Goal: Task Accomplishment & Management: Use online tool/utility

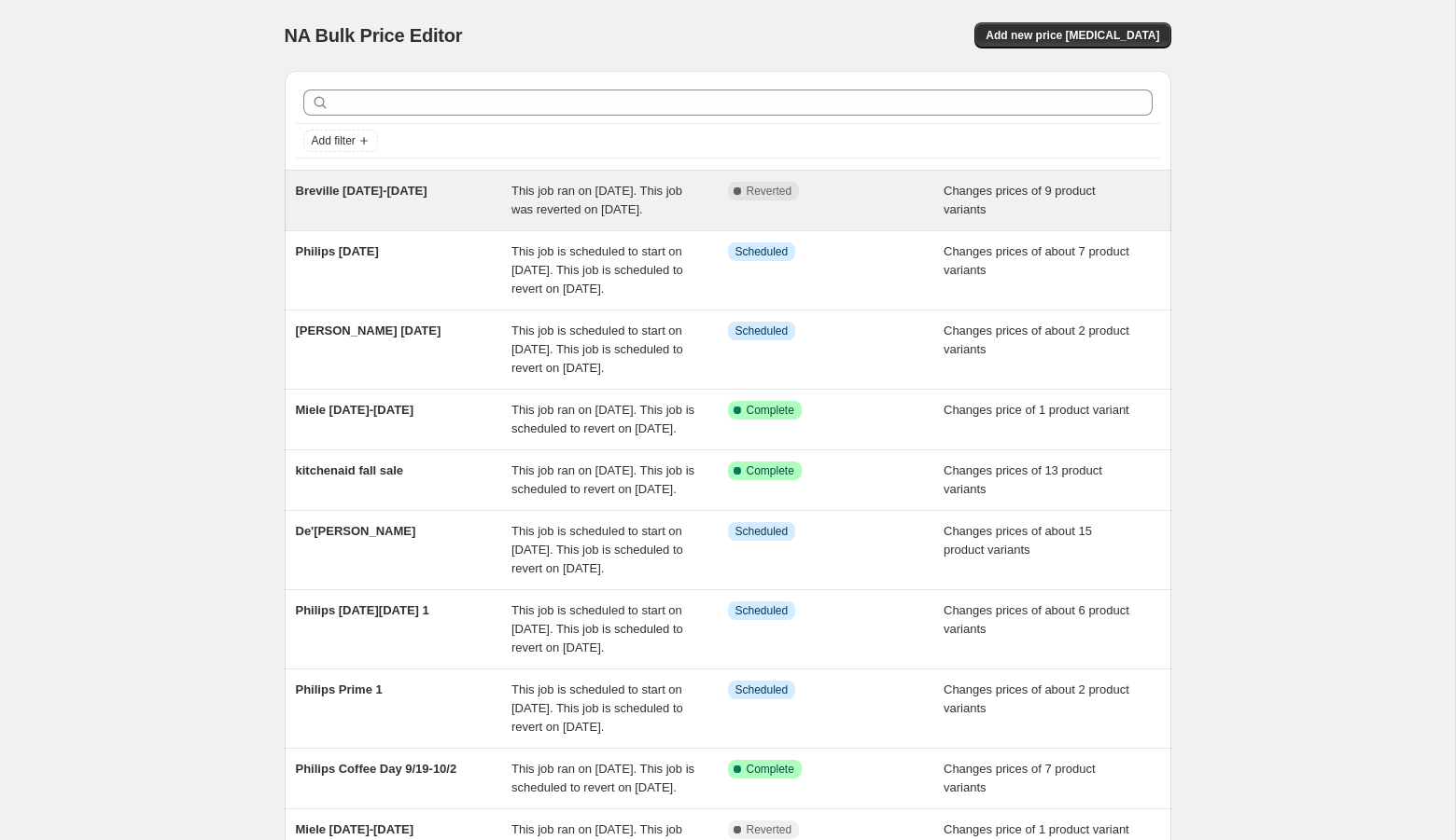
click at [636, 205] on span "This job ran on September 12, 2025. This job was reverted on September 18, 2025." at bounding box center [597, 200] width 171 height 32
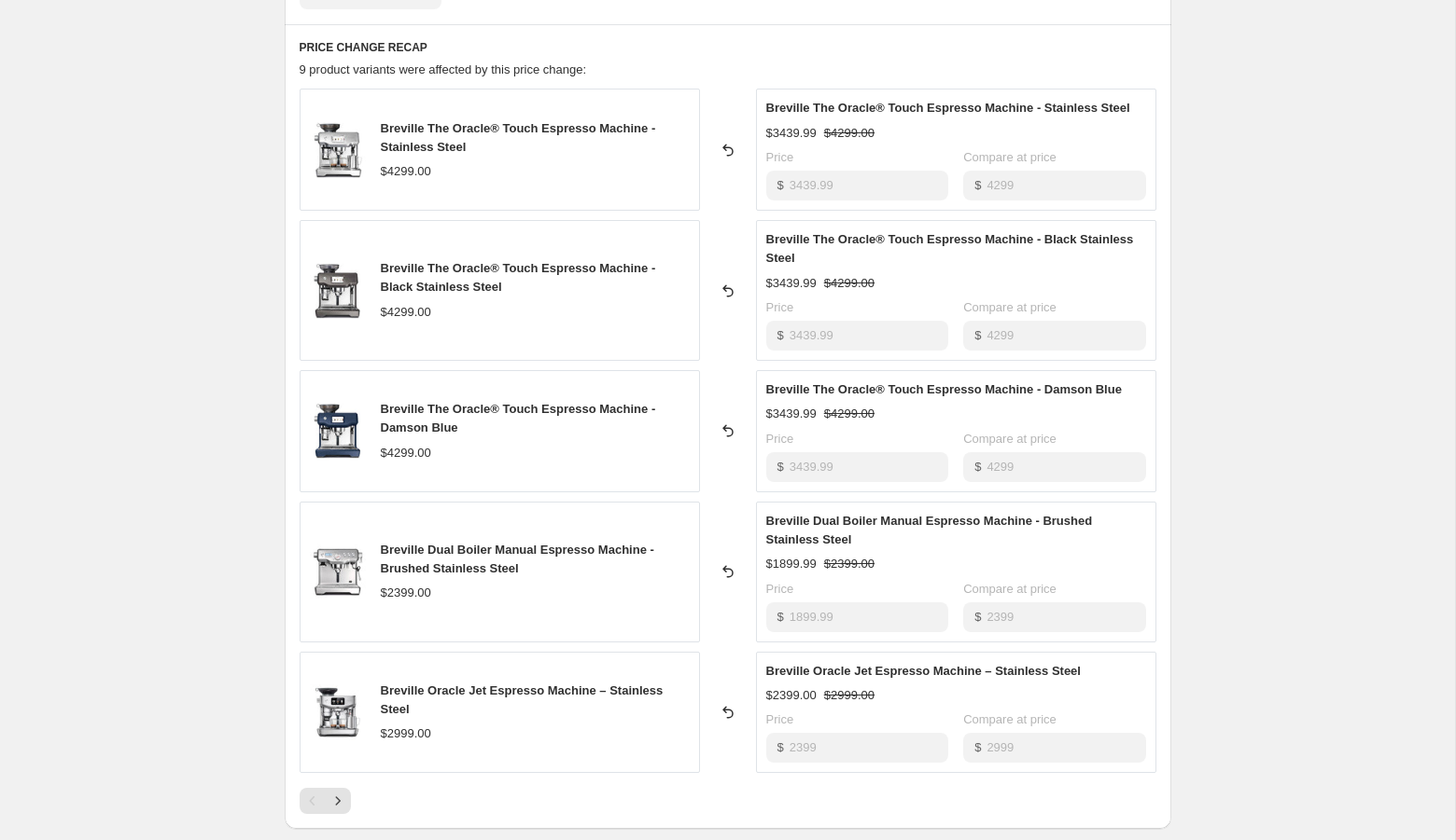
scroll to position [1453, 0]
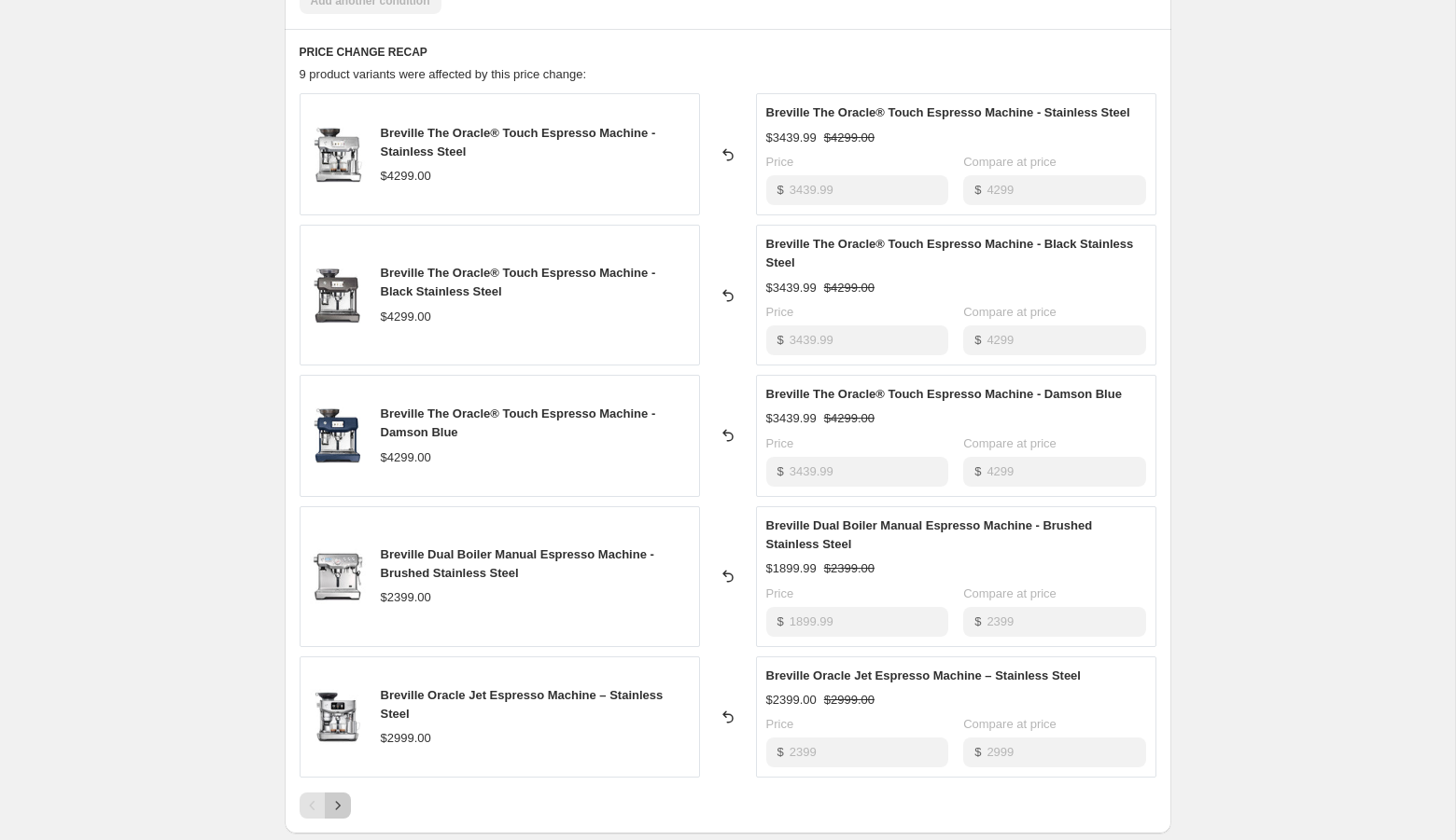
click at [336, 802] on icon "Next" at bounding box center [337, 806] width 5 height 9
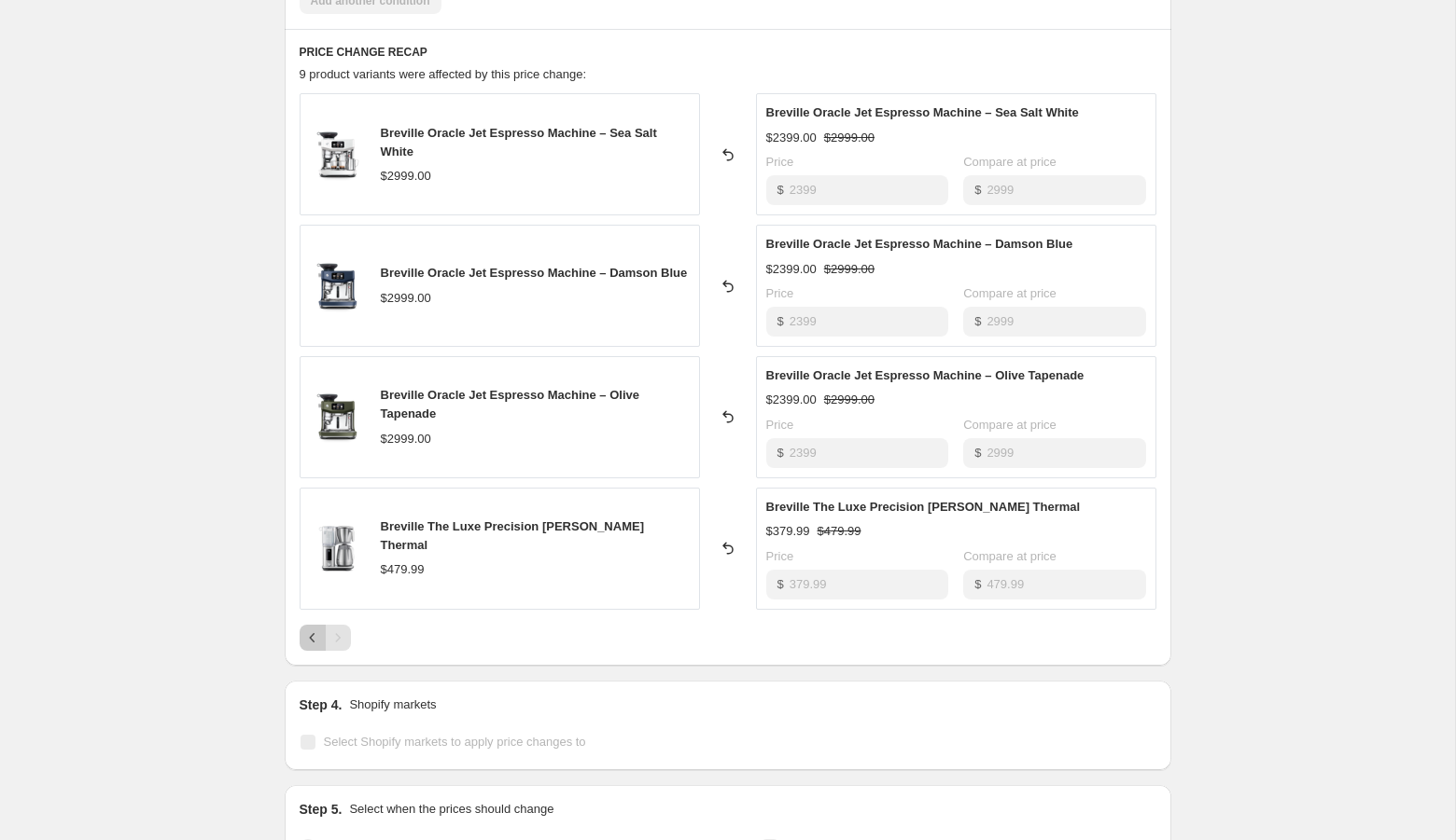
click at [307, 629] on icon "Previous" at bounding box center [313, 638] width 19 height 19
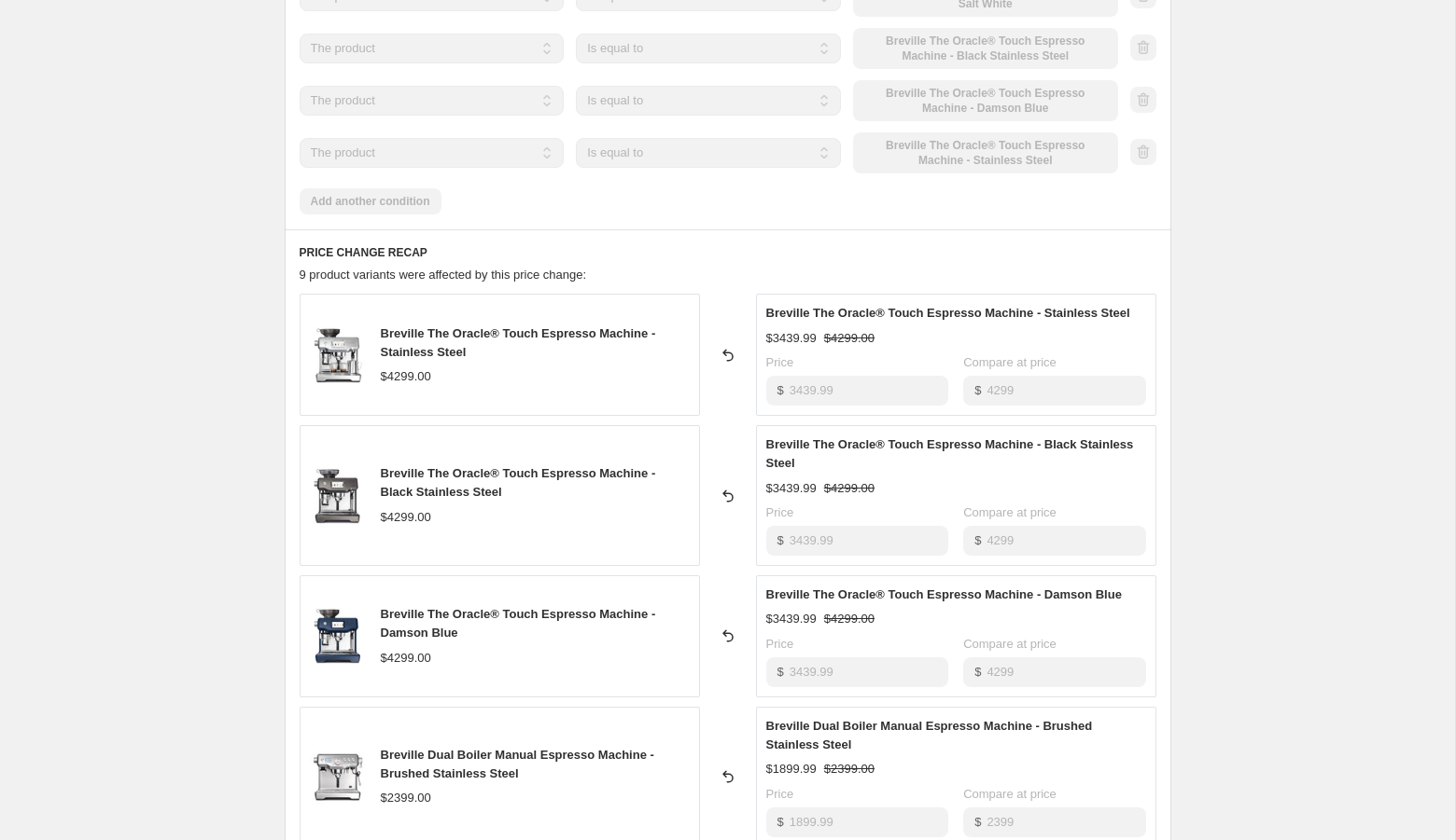
scroll to position [1283, 0]
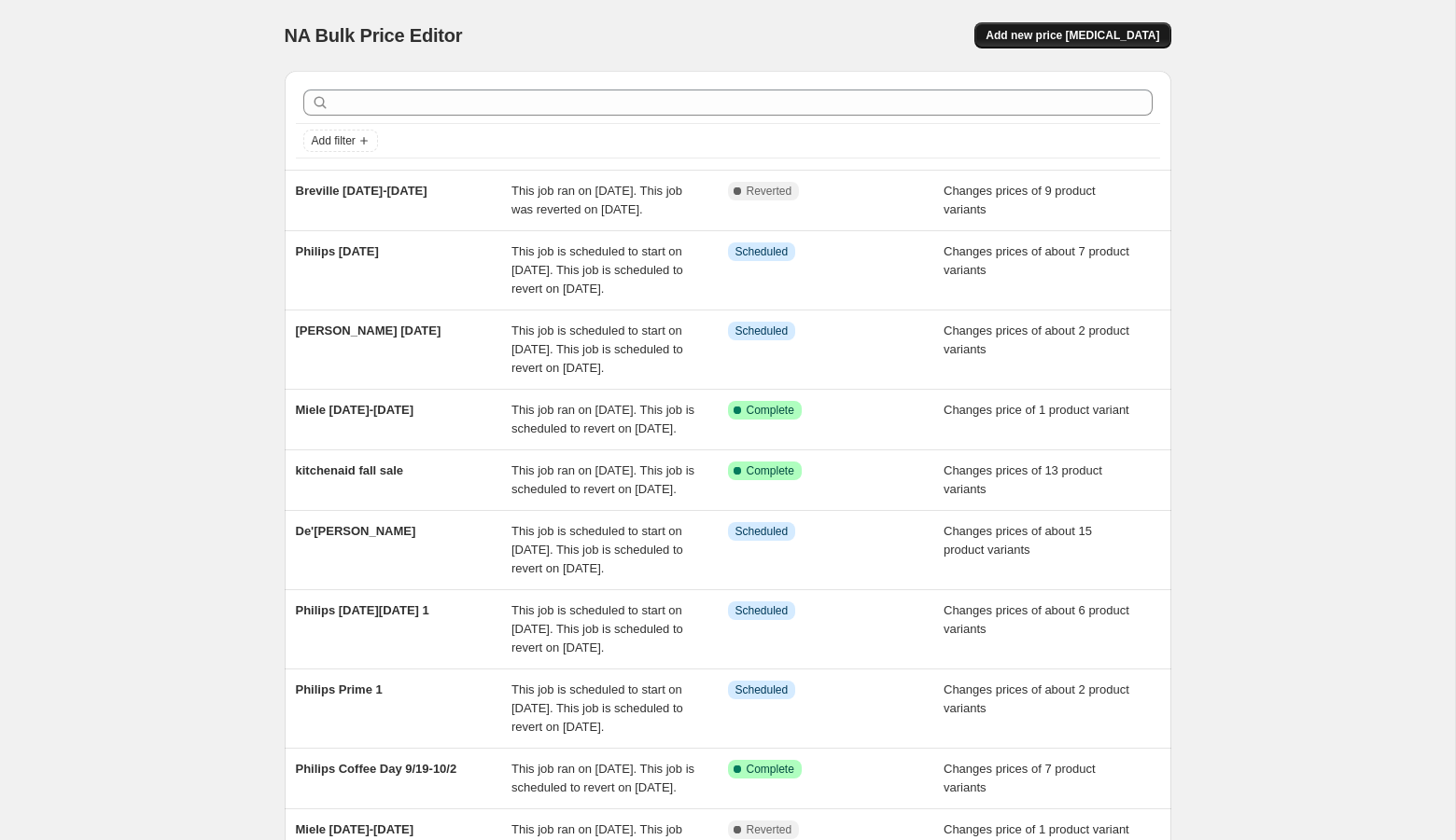
click at [1068, 33] on span "Add new price change job" at bounding box center [1072, 36] width 174 height 15
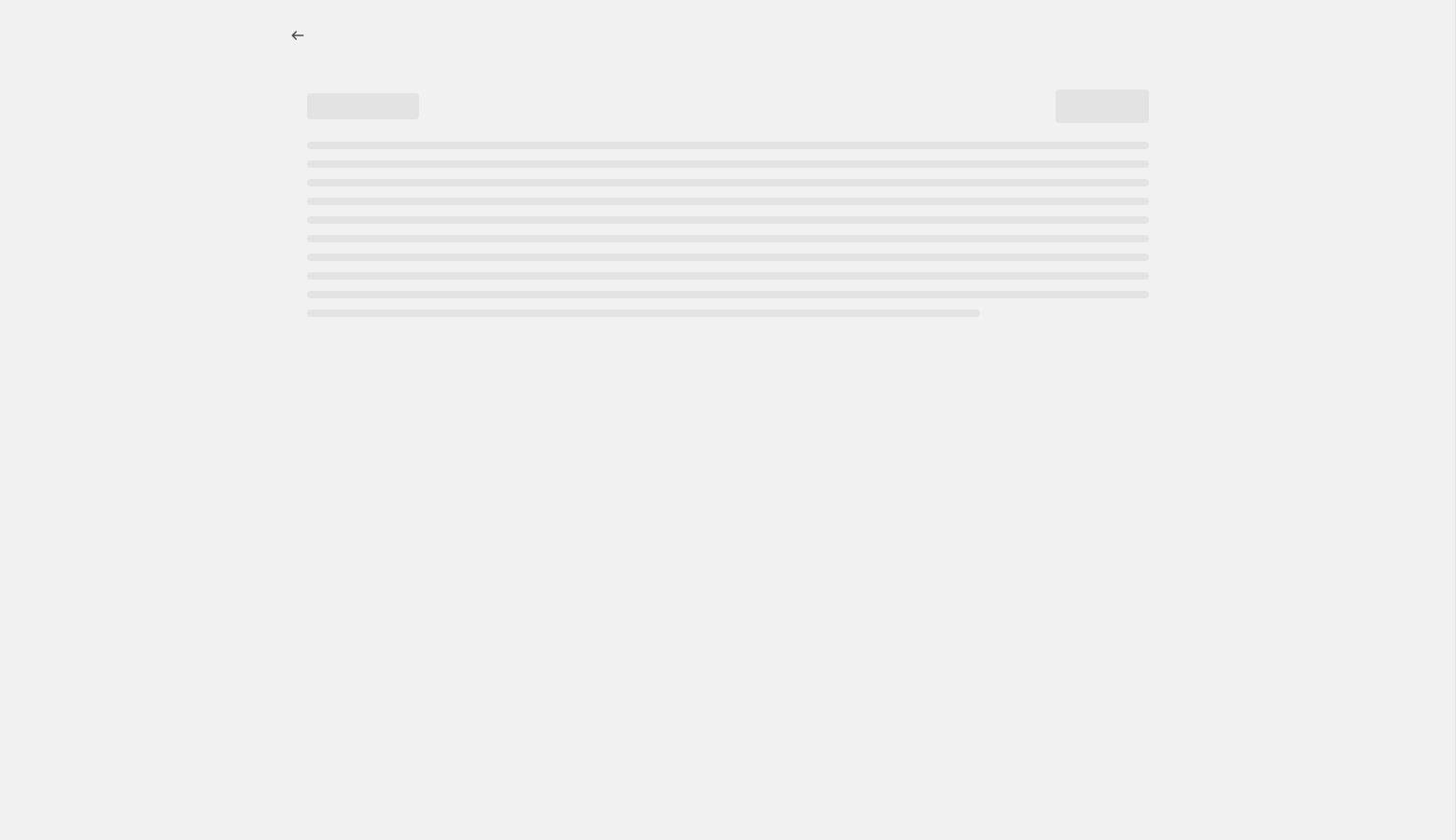
select select "percentage"
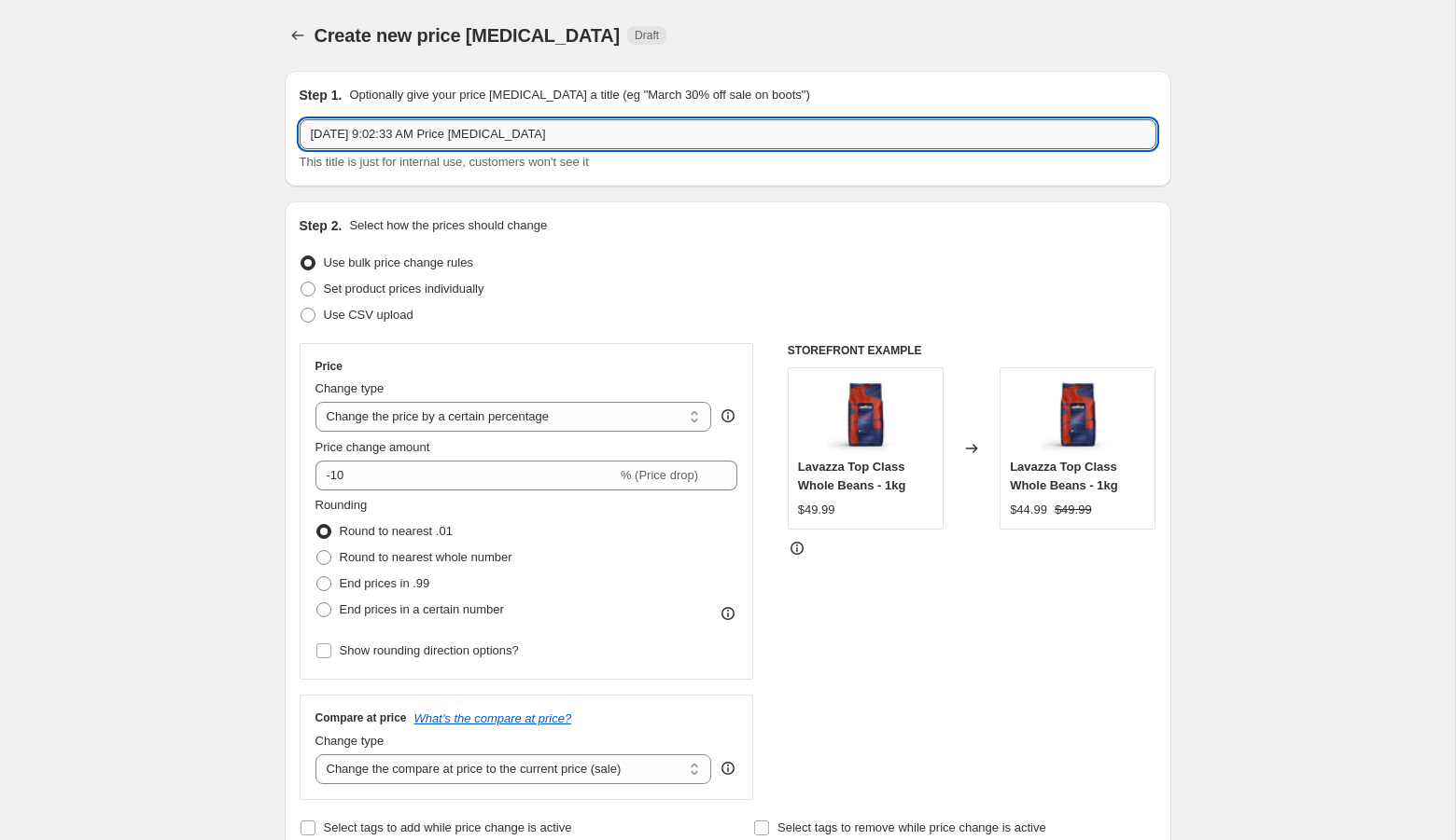
click at [445, 144] on input "Sep 19, 2025, 9:02:33 AM Price change job" at bounding box center [728, 134] width 857 height 29
click at [445, 143] on input "Sep 19, 2025, 9:02:33 AM Price change job" at bounding box center [728, 134] width 857 height 29
type input "Miele Oct 3-"
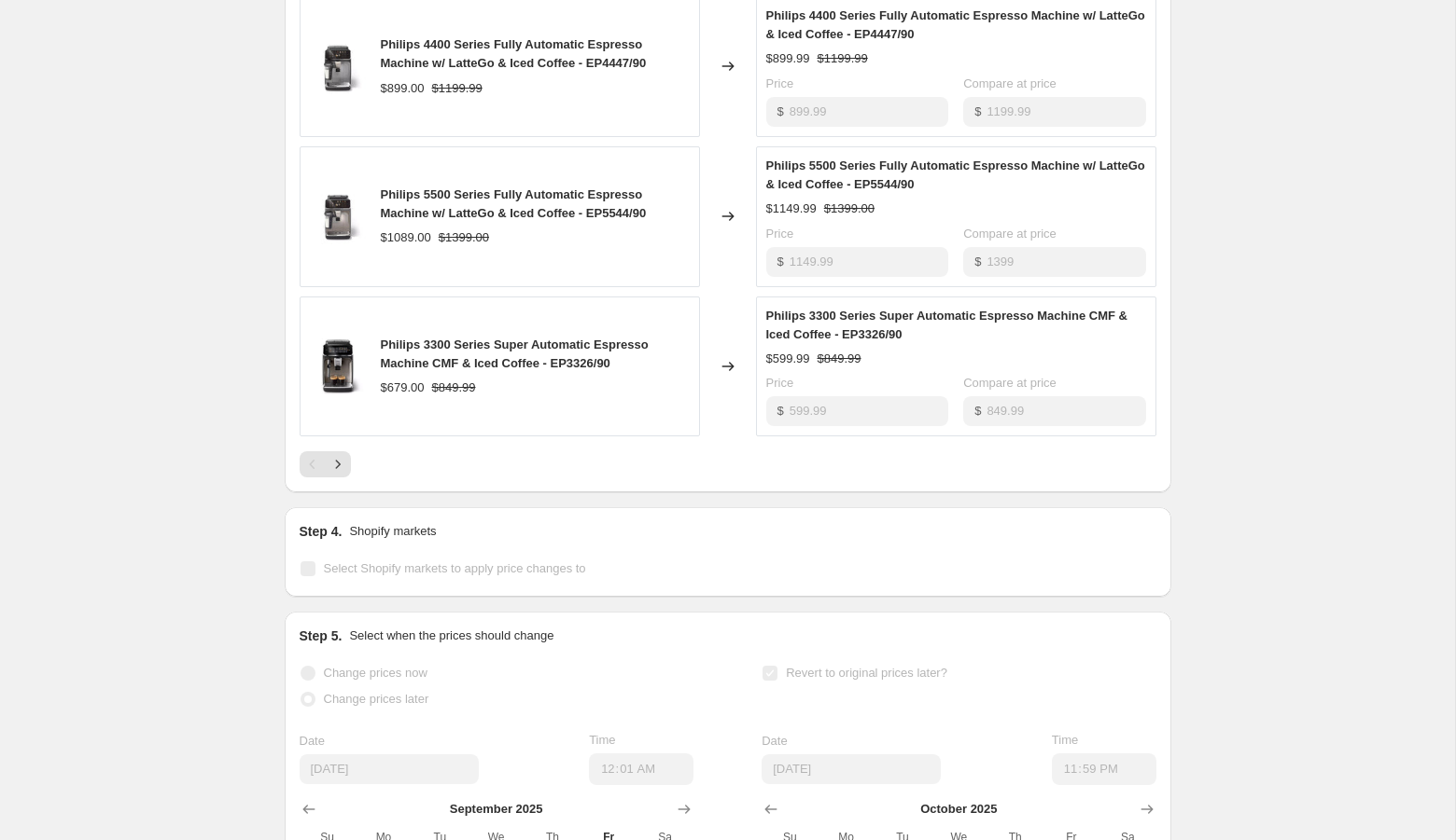
scroll to position [1747, 0]
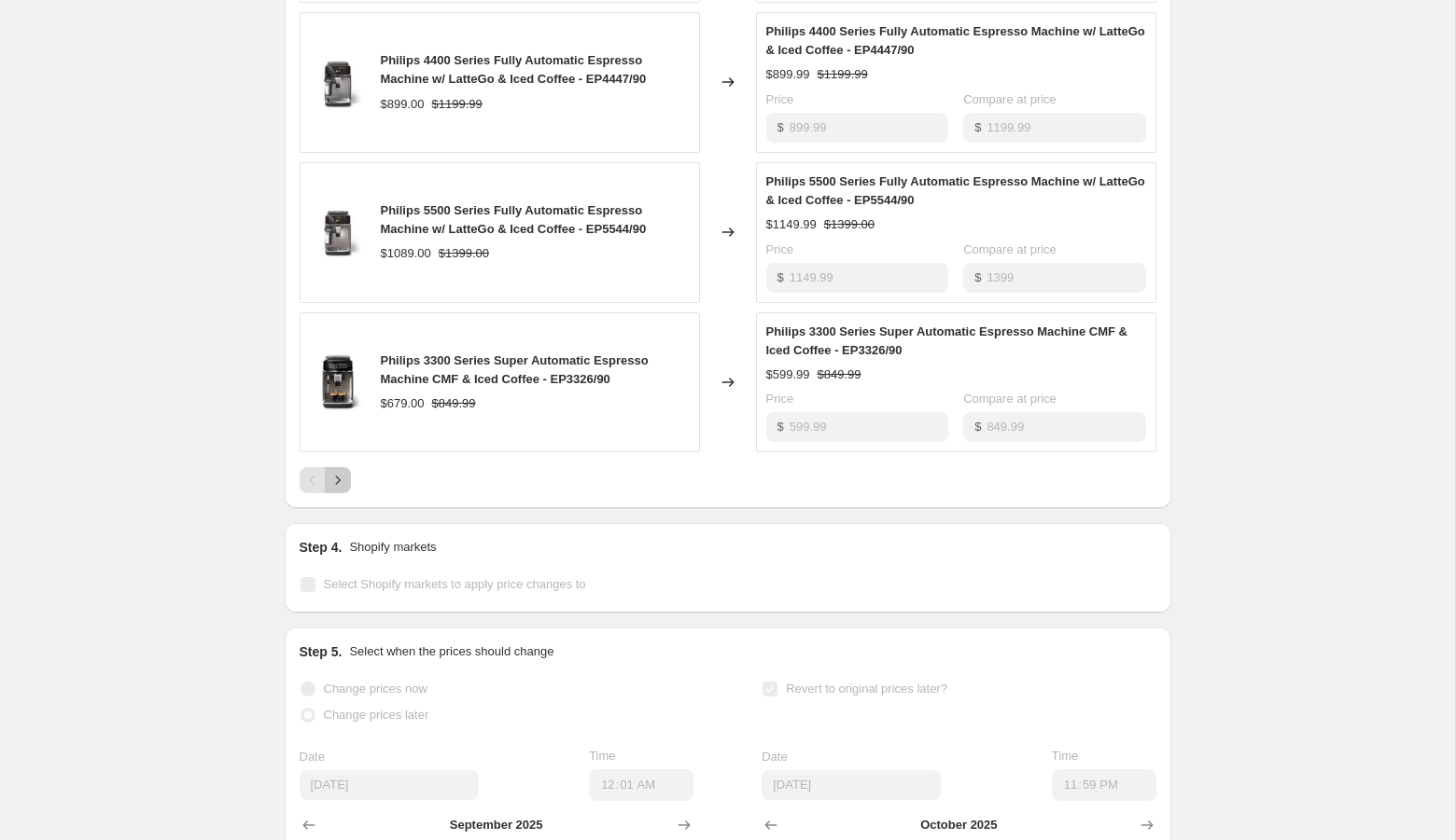
click at [341, 490] on icon "Next" at bounding box center [338, 481] width 19 height 19
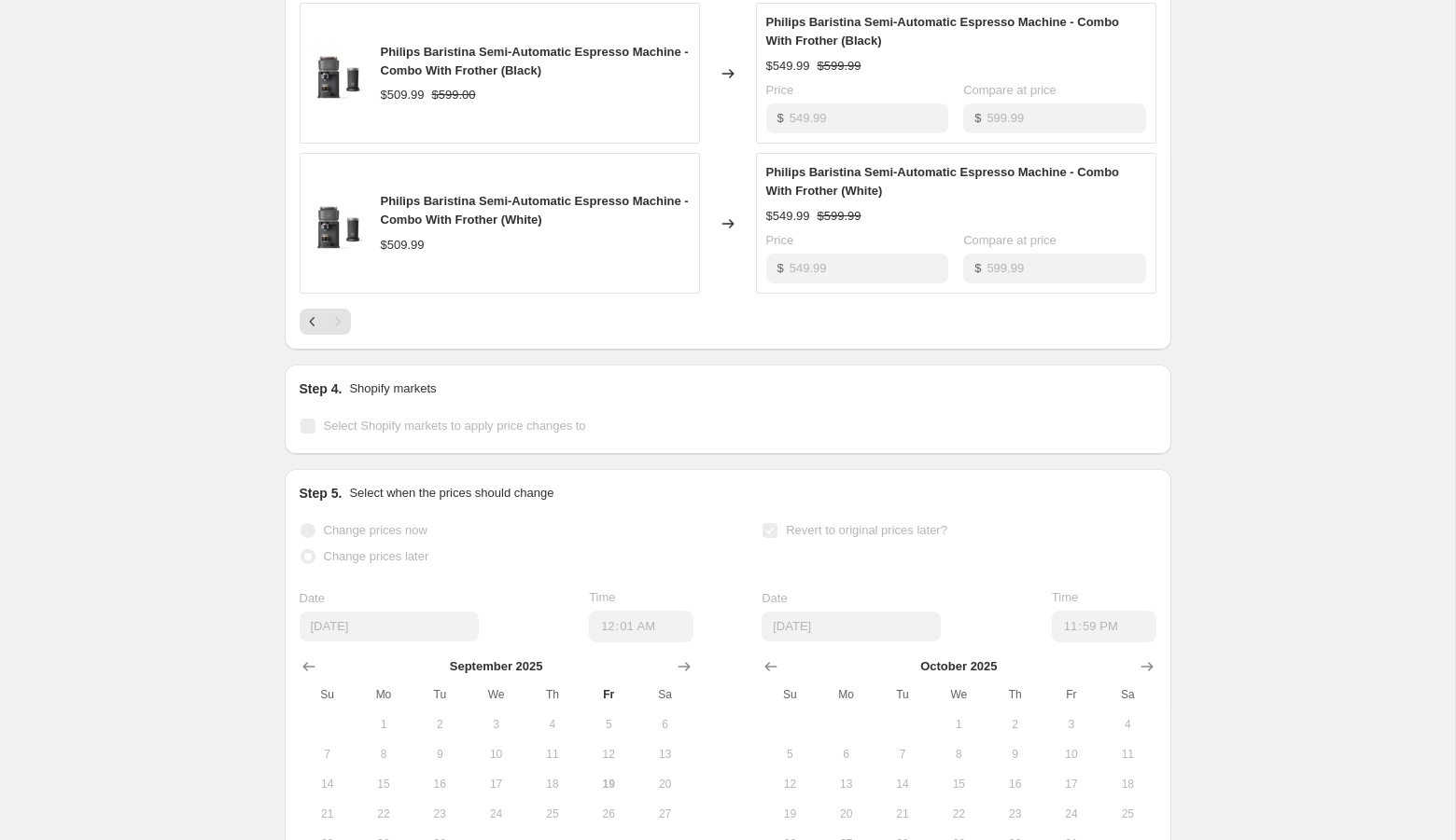
scroll to position [1143, 0]
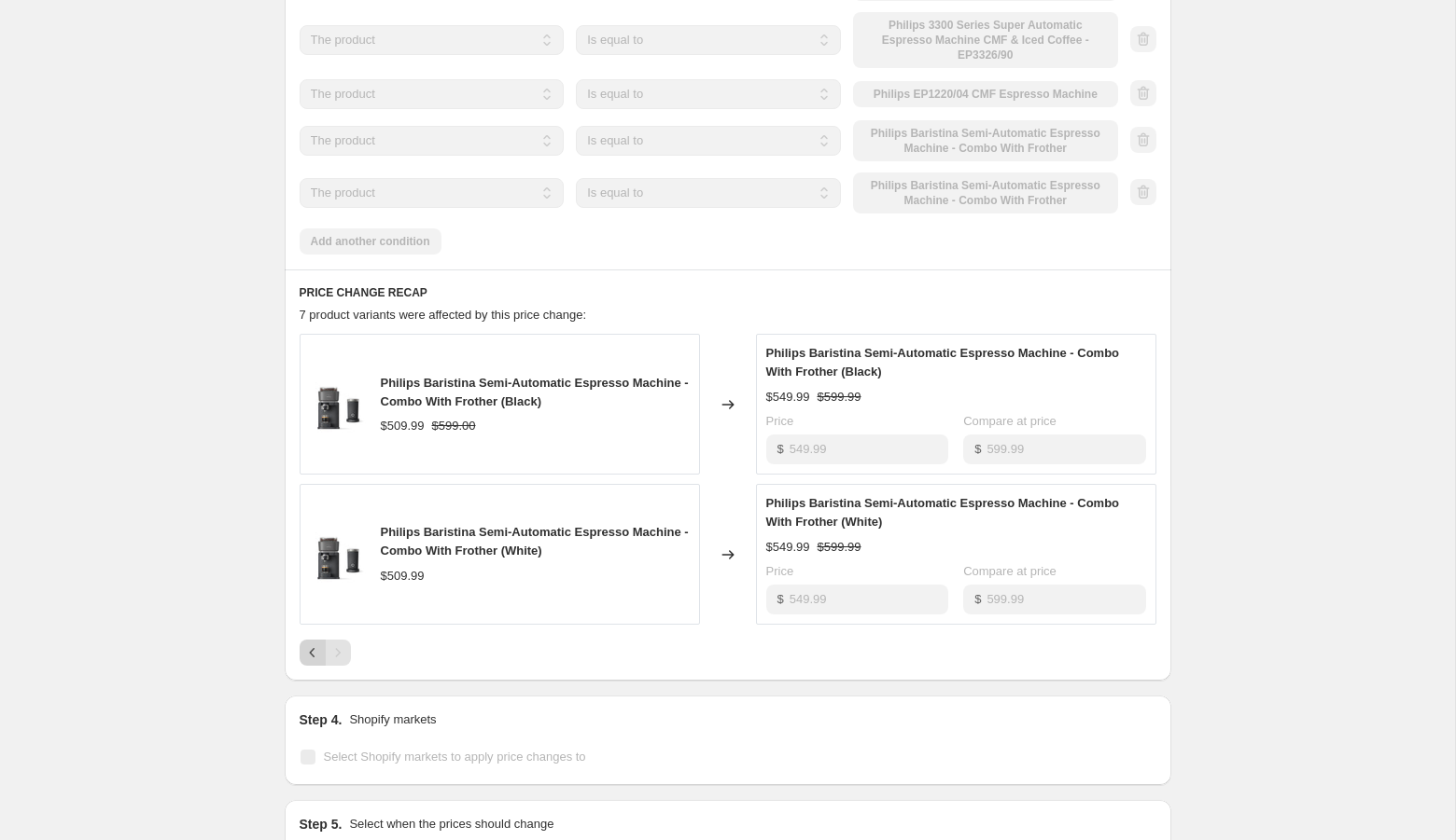
click at [301, 666] on button "Previous" at bounding box center [313, 653] width 27 height 27
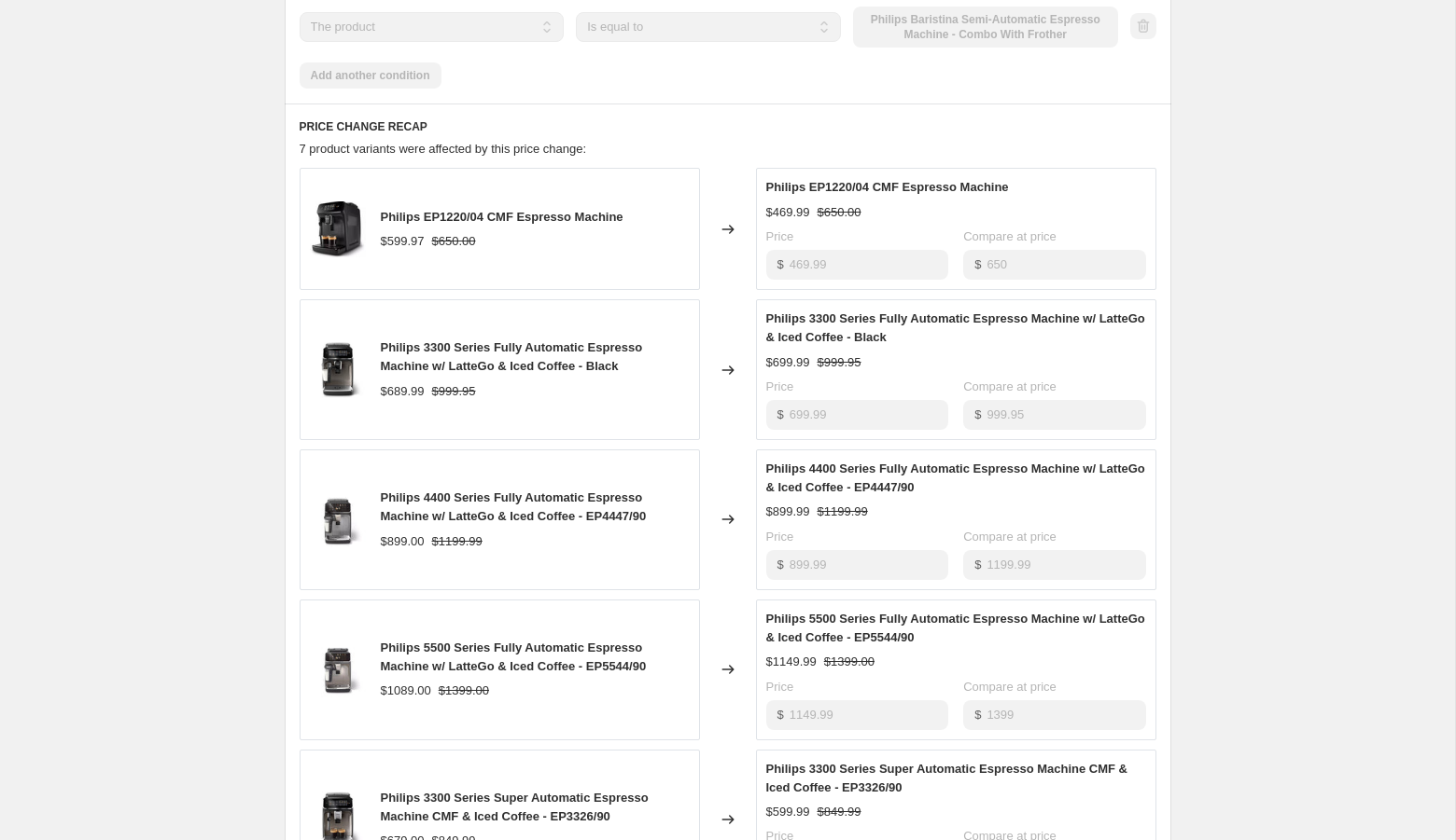
scroll to position [1324, 0]
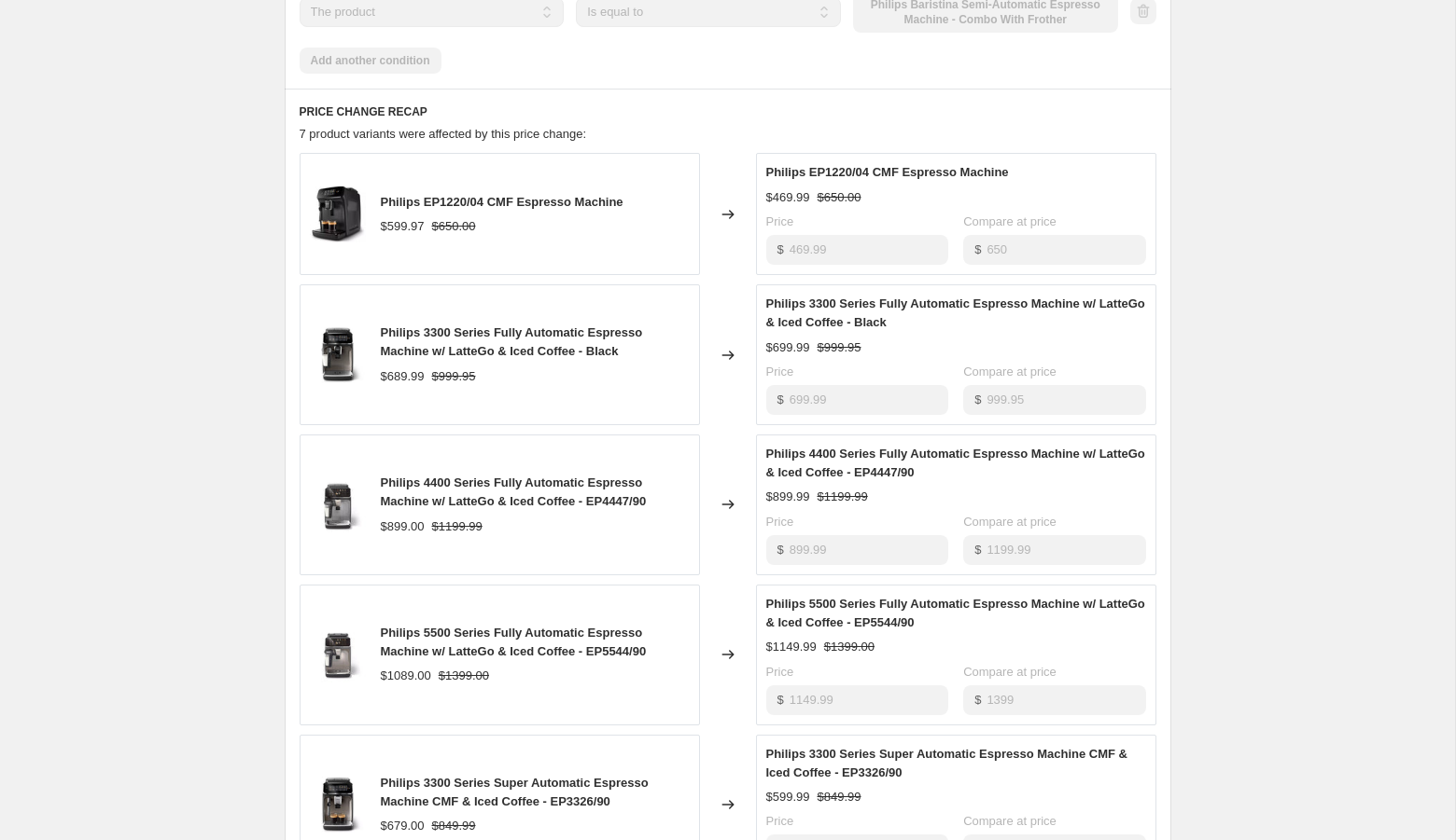
click at [776, 207] on div "$469.99" at bounding box center [788, 198] width 44 height 19
copy div "469.99"
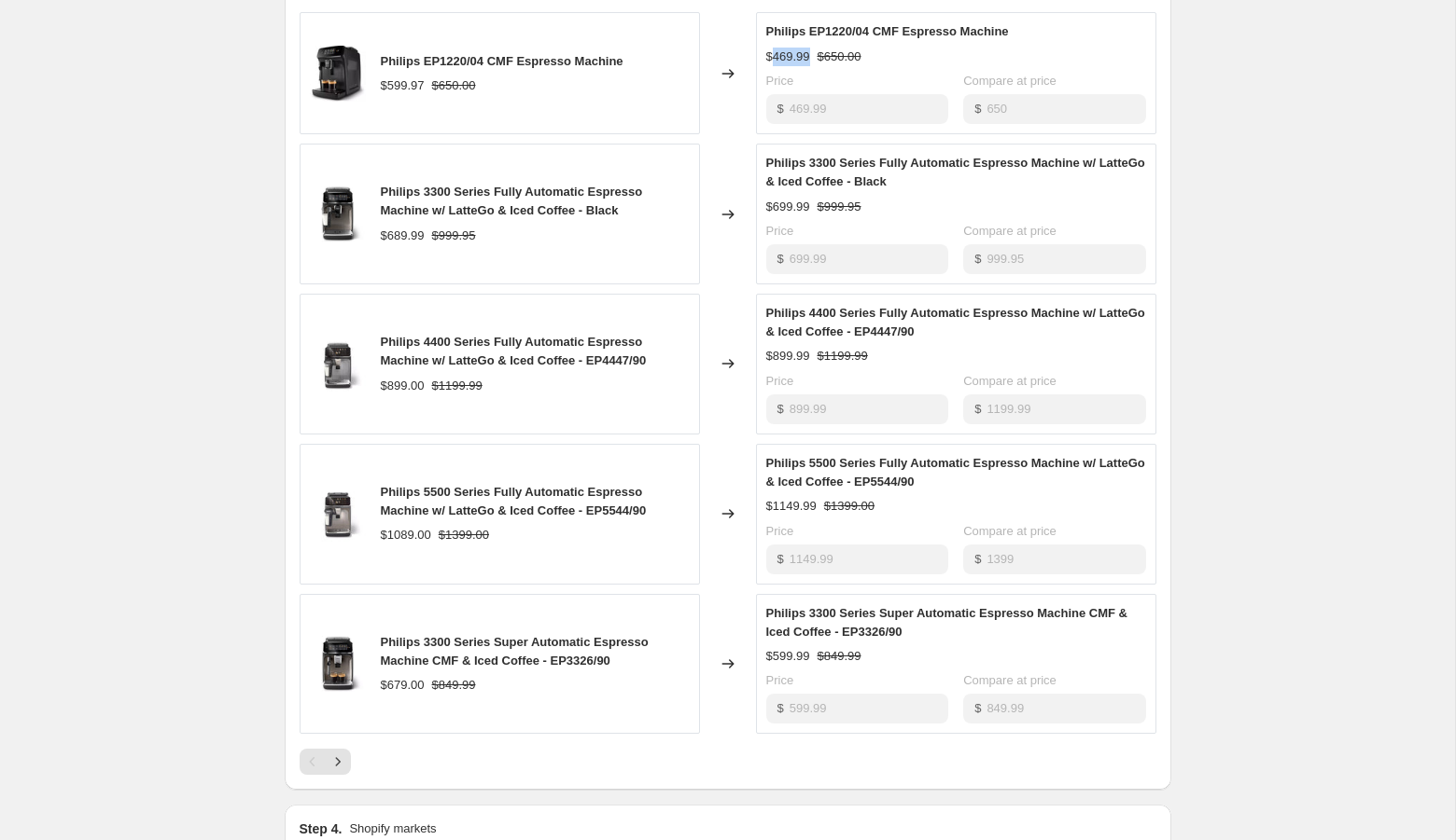
scroll to position [1471, 0]
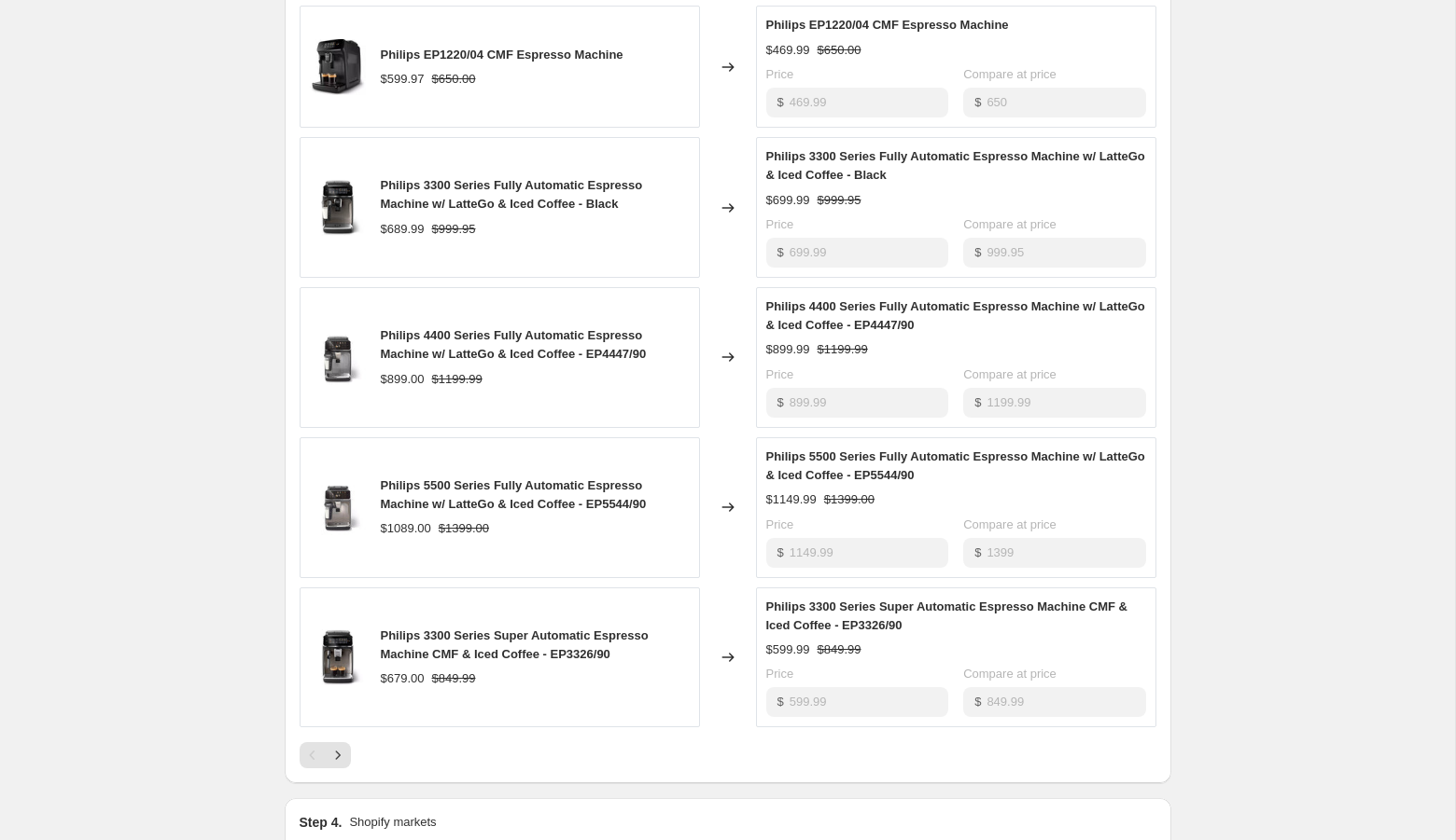
click at [422, 361] on span "Philips 4400 Series Fully Automatic Espresso Machine w/ LatteGo & Iced Coffee -…" at bounding box center [513, 344] width 266 height 32
copy span "Philips 4400 Series Fully Automatic Espresso Machine w/ LatteGo & Iced Coffee -…"
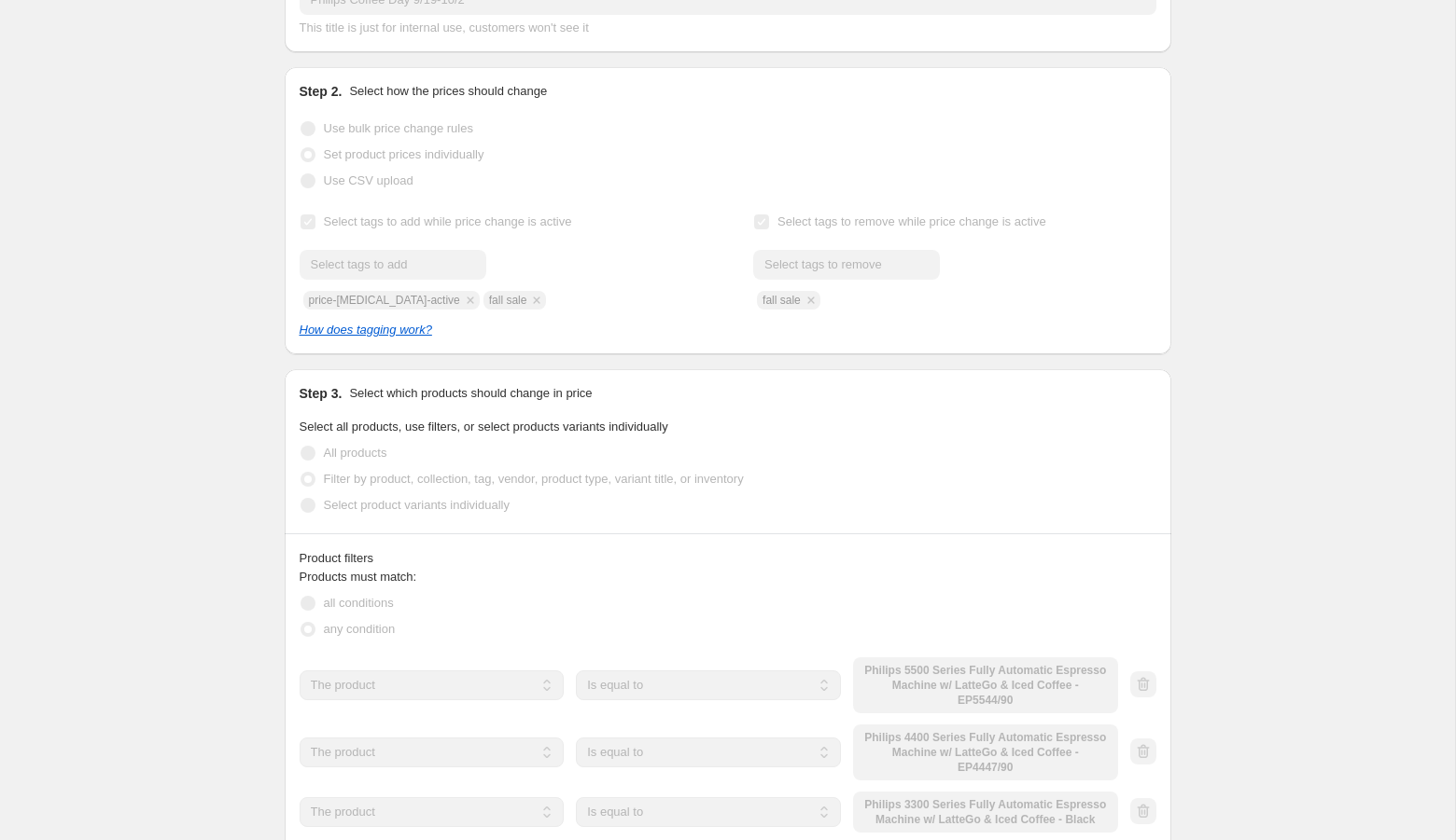
scroll to position [273, 0]
